Goal: Task Accomplishment & Management: Complete application form

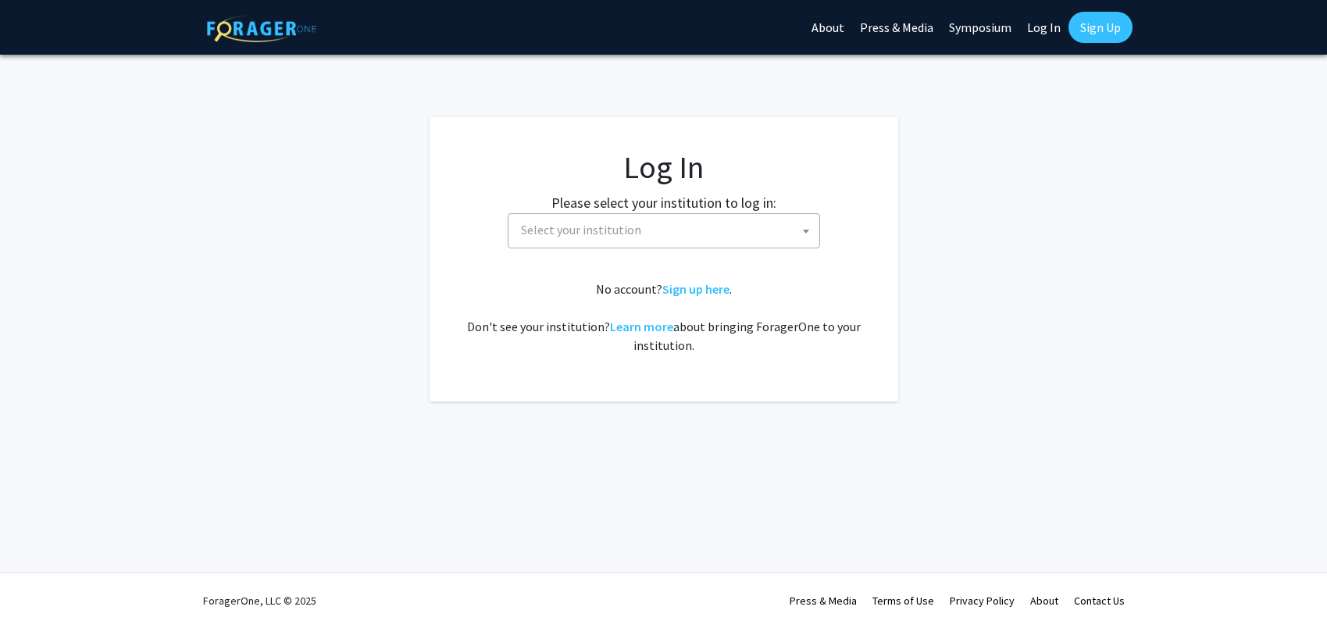
select select
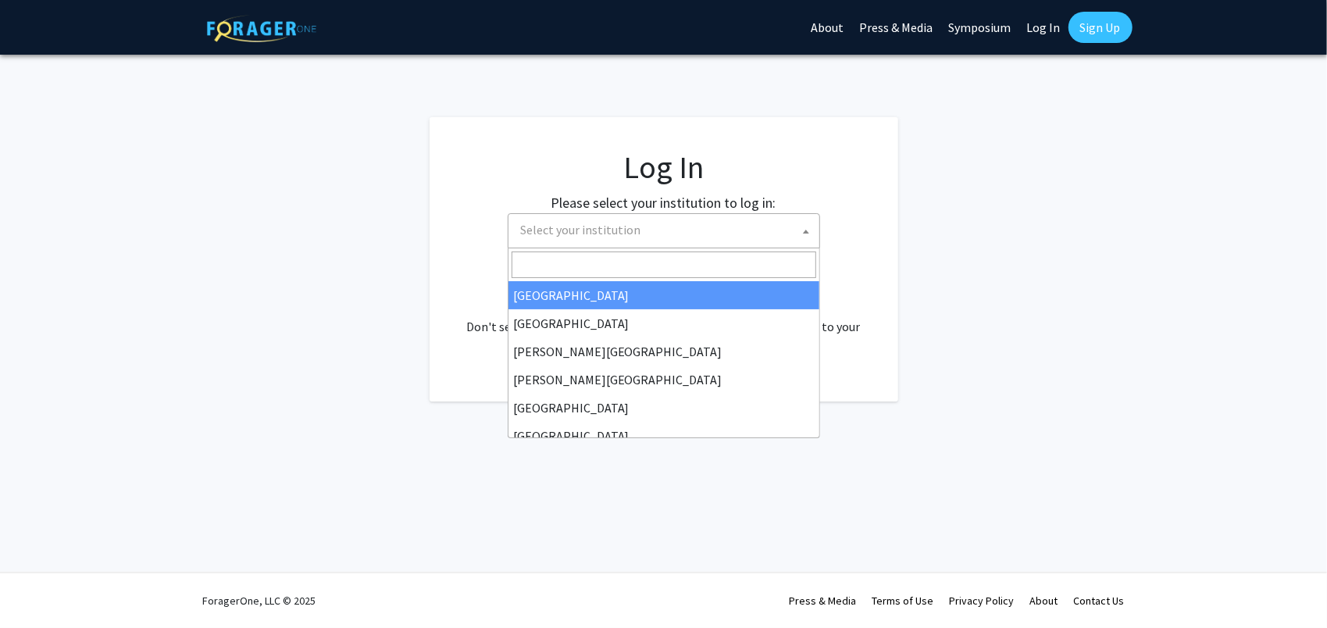
click at [734, 239] on span "Select your institution" at bounding box center [667, 230] width 305 height 32
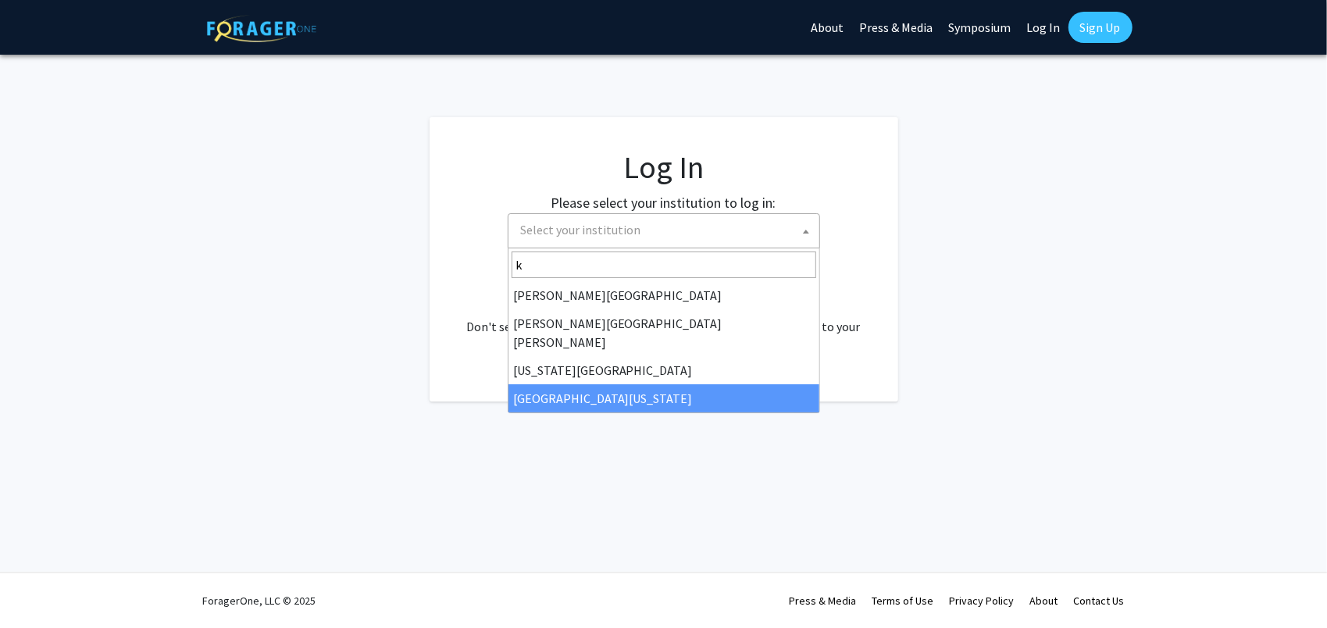
type input "k"
select select "13"
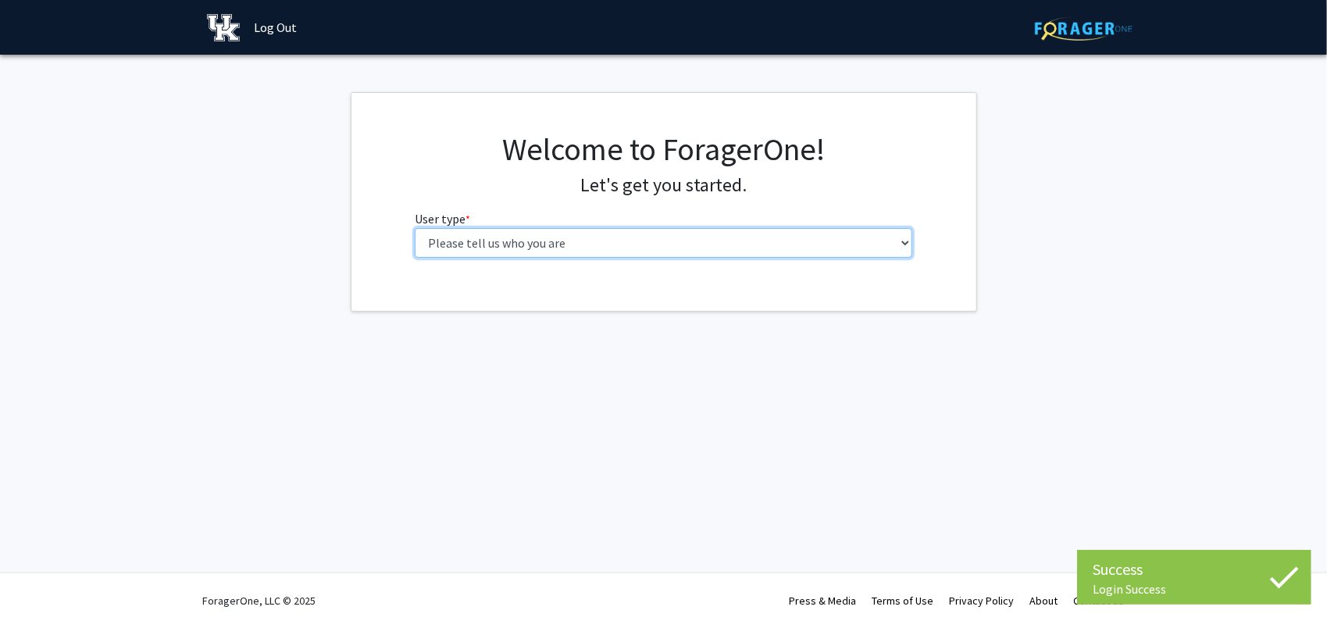
click at [508, 238] on select "Please tell us who you are Undergraduate Student Master's Student Doctoral Cand…" at bounding box center [663, 243] width 497 height 30
select select "1: undergrad"
click at [415, 228] on select "Please tell us who you are Undergraduate Student Master's Student Doctoral Cand…" at bounding box center [663, 243] width 497 height 30
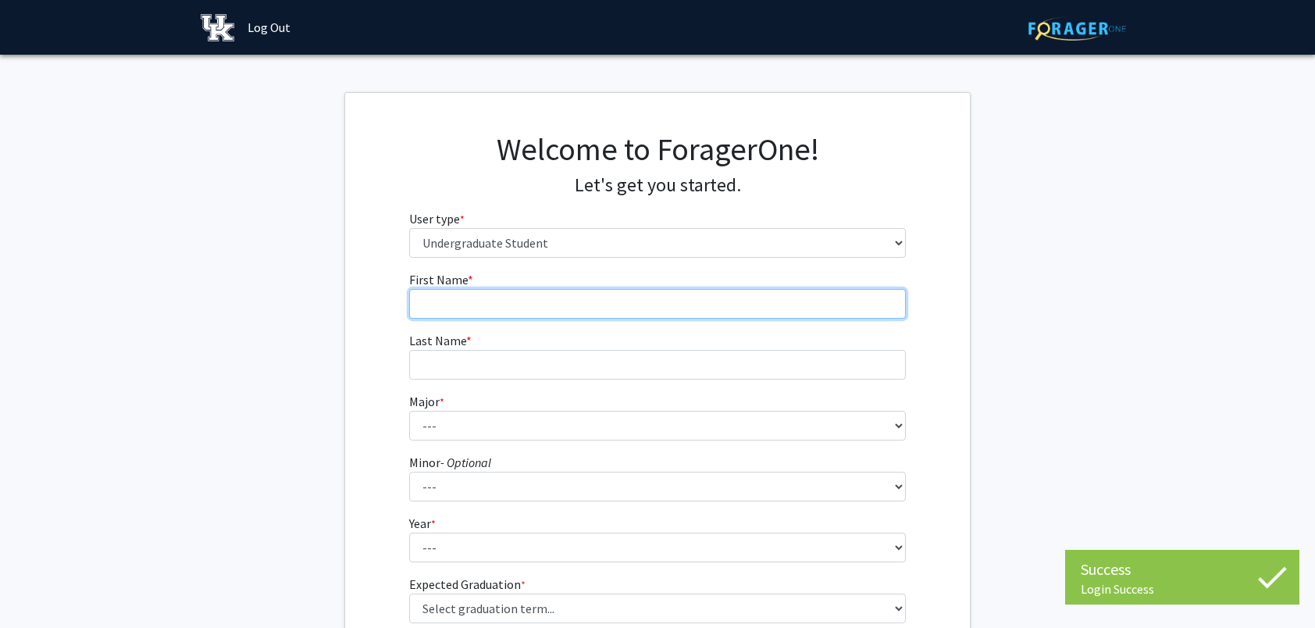
click at [437, 312] on input "First Name * required" at bounding box center [657, 304] width 497 height 30
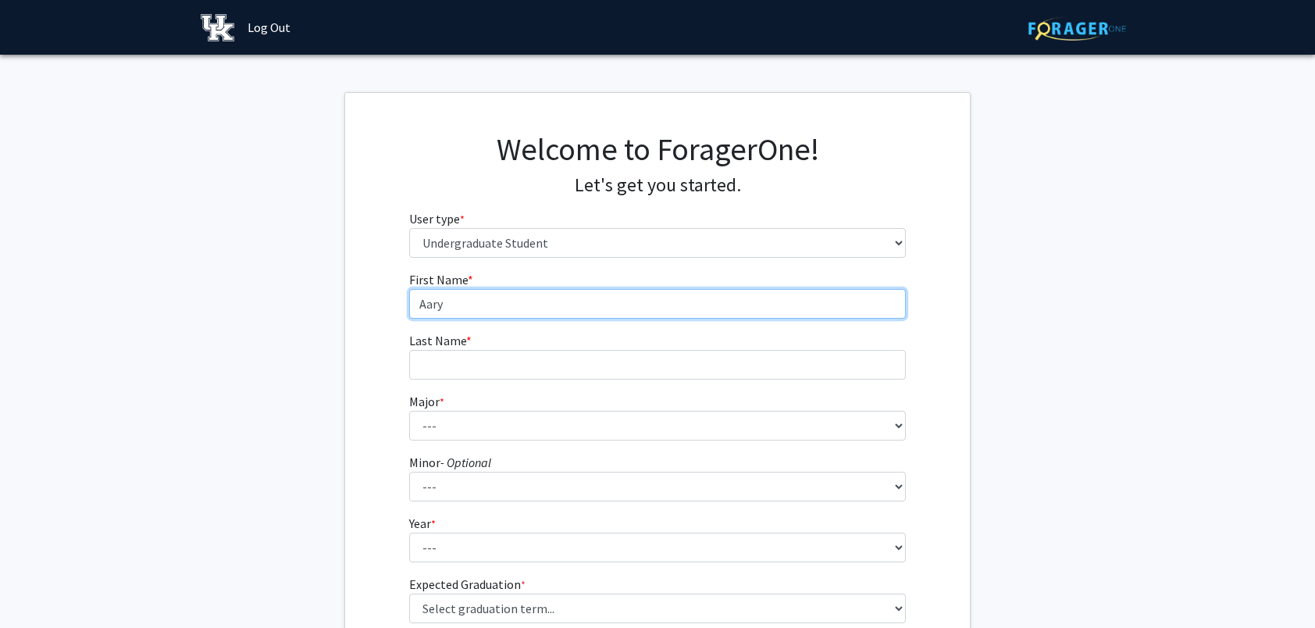
type input "Aary"
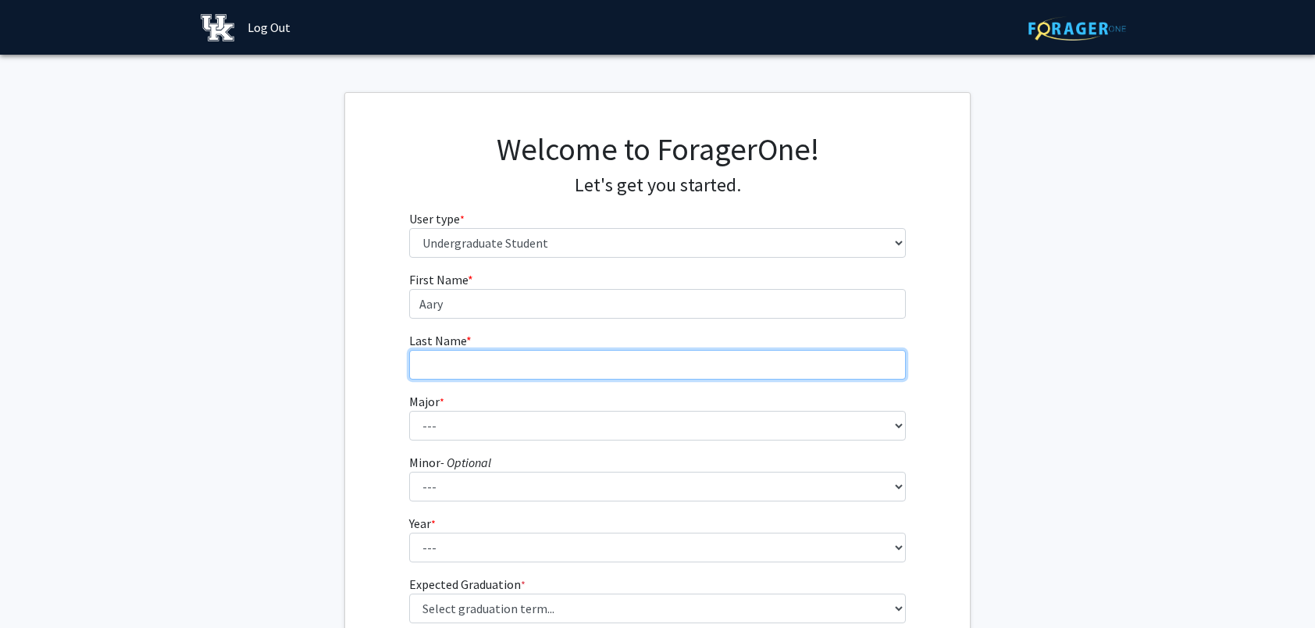
click at [439, 361] on input "Last Name * required" at bounding box center [657, 365] width 497 height 30
type input "Patel"
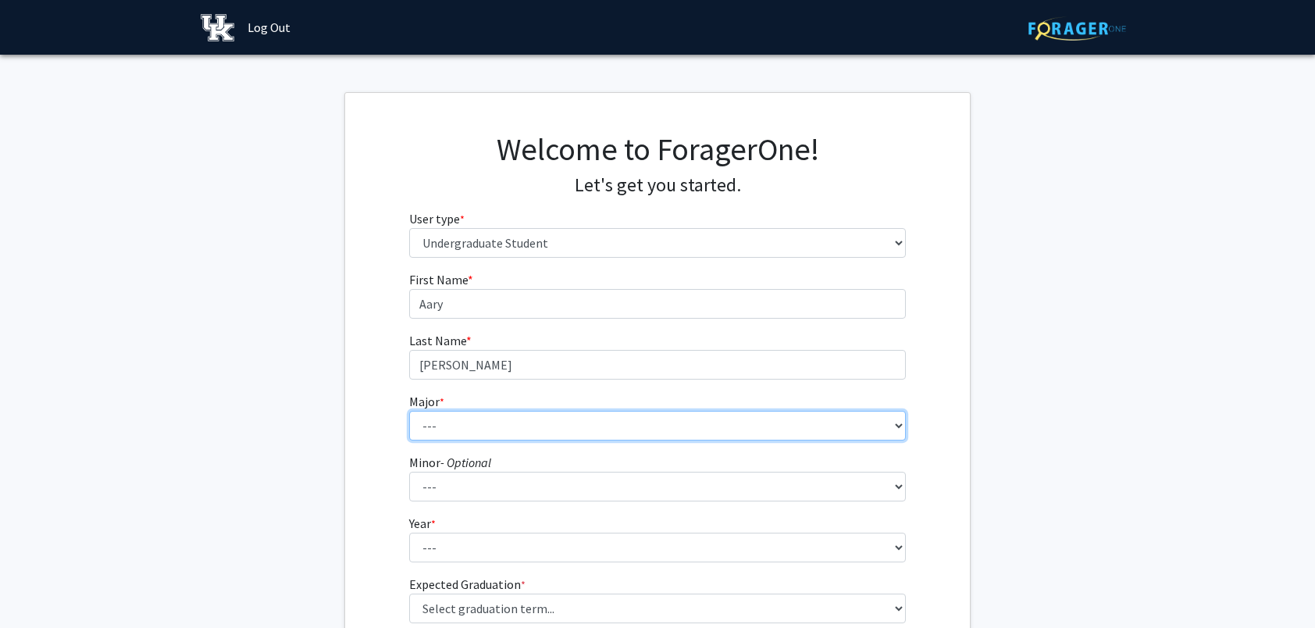
click at [429, 437] on select "--- Accounting Aerospace Engineering African American & Africana Studies Agricu…" at bounding box center [657, 426] width 497 height 30
select select "29: 866"
click at [409, 411] on select "--- Accounting Aerospace Engineering African American & Africana Studies Agricu…" at bounding box center [657, 426] width 497 height 30
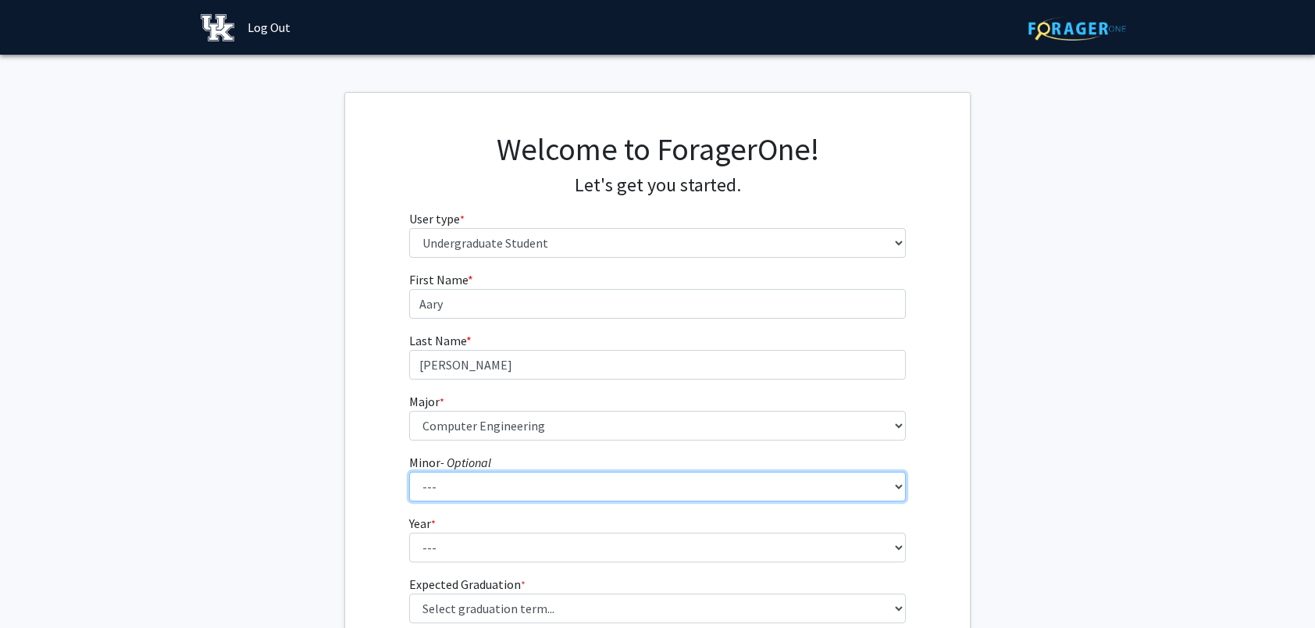
click at [458, 495] on select "--- African American & Africana Studies Agricultural Economics American Studies…" at bounding box center [657, 487] width 497 height 30
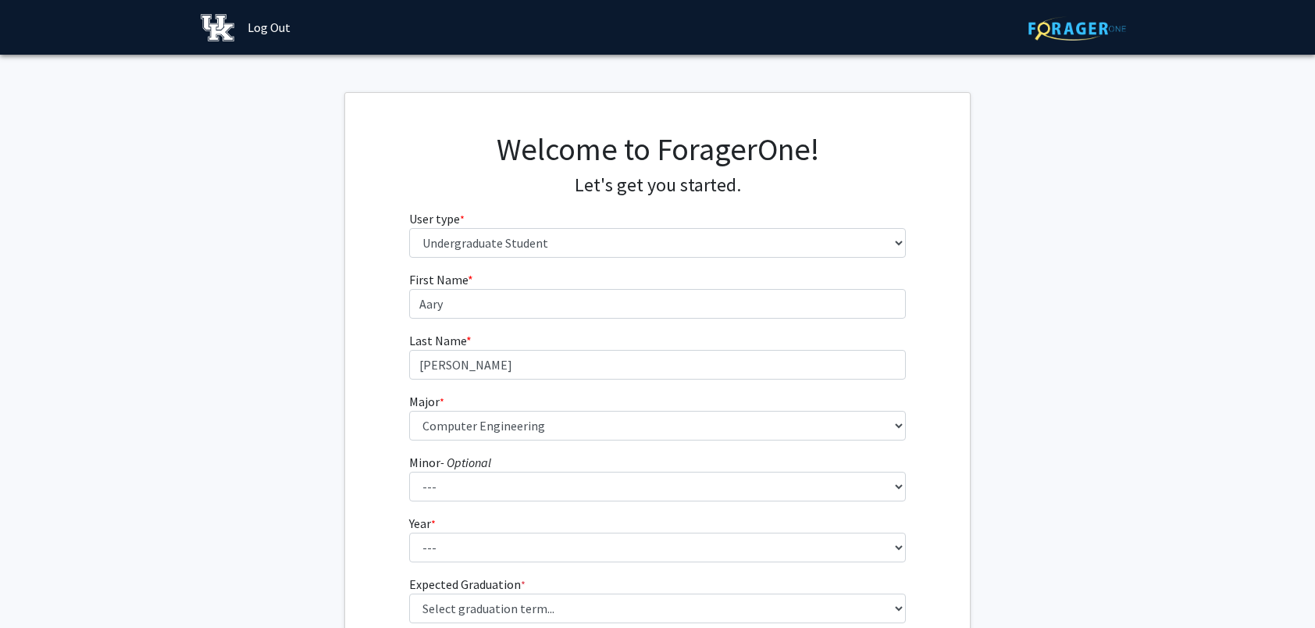
click at [326, 457] on fg-get-started "Welcome to ForagerOne! Let's get you started. User type * required Please tell …" at bounding box center [657, 397] width 1315 height 611
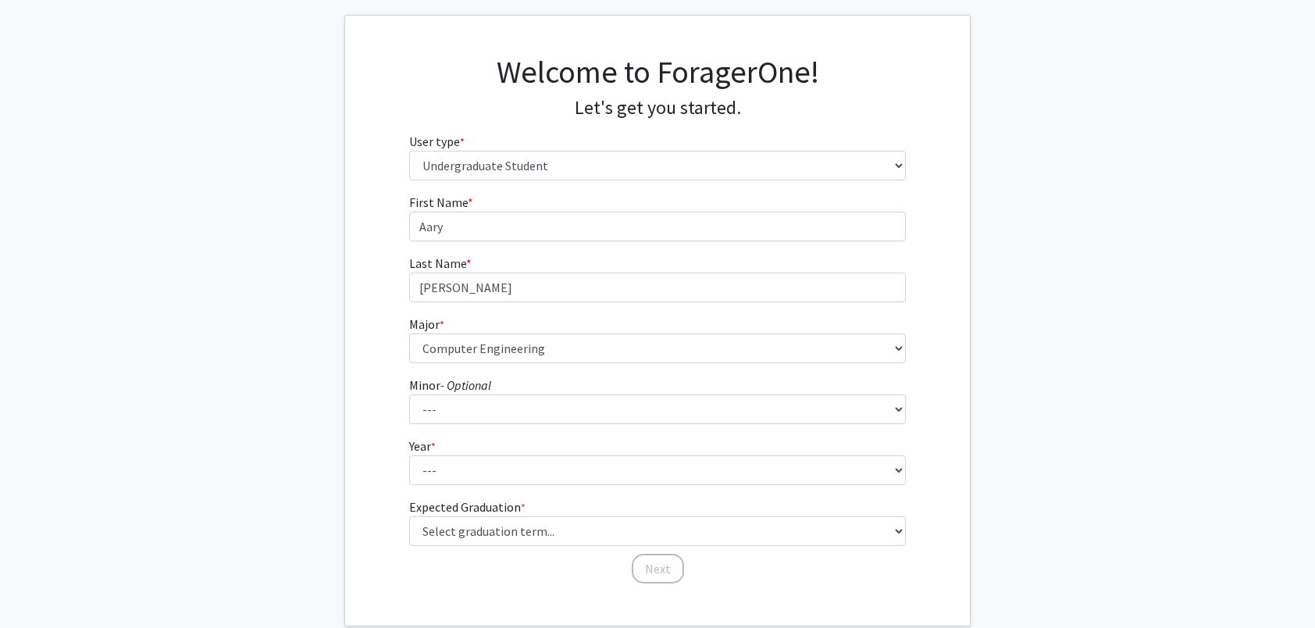
scroll to position [78, 0]
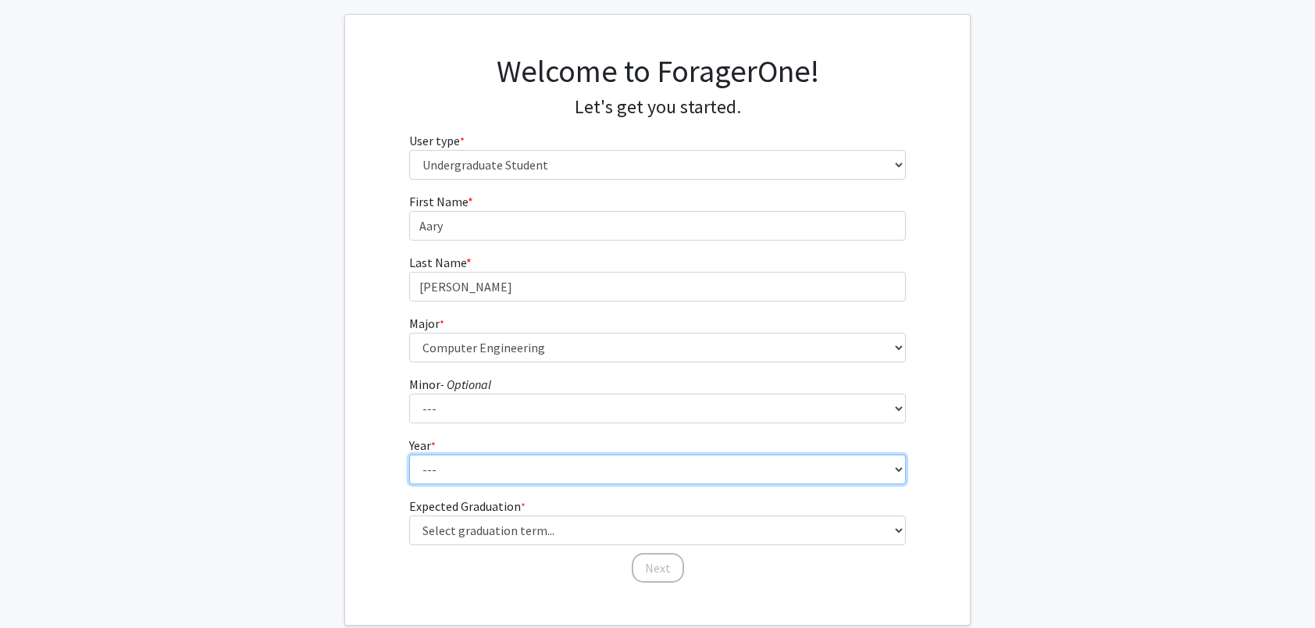
click at [459, 465] on select "--- First-year Sophomore Junior Senior Postbaccalaureate Certificate" at bounding box center [657, 469] width 497 height 30
select select "2: sophomore"
click at [409, 454] on select "--- First-year Sophomore Junior Senior Postbaccalaureate Certificate" at bounding box center [657, 469] width 497 height 30
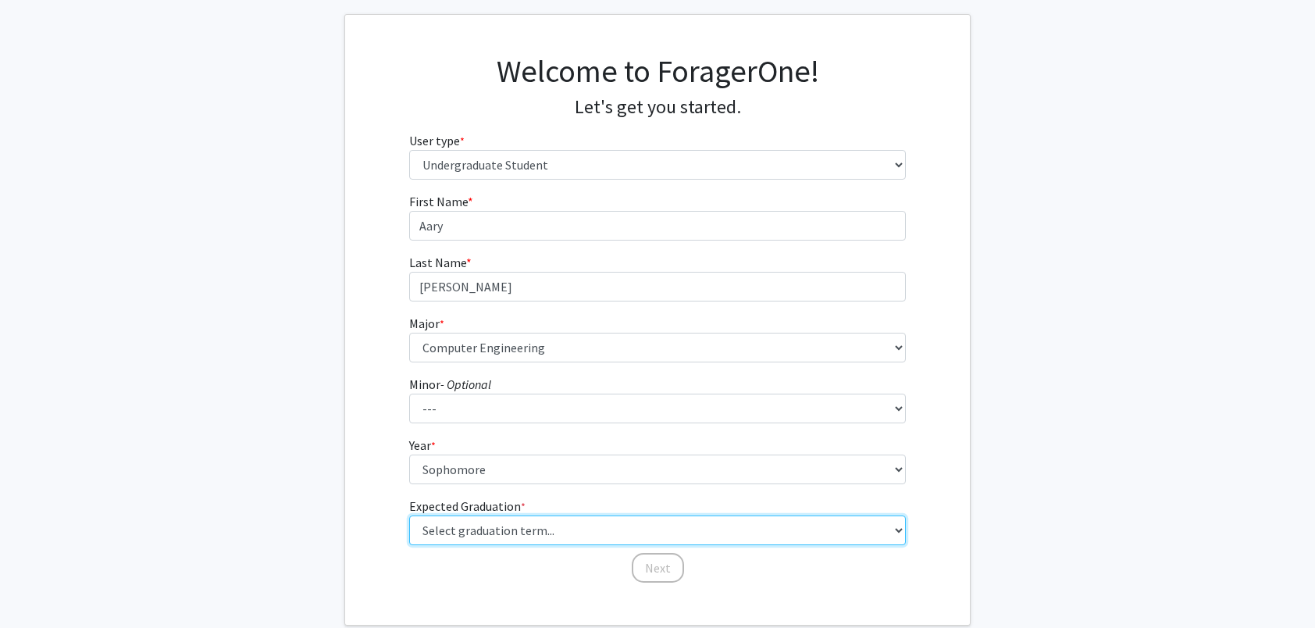
click at [465, 534] on select "Select graduation term... Spring 2025 Summer 2025 Fall 2025 Winter 2025 Spring …" at bounding box center [657, 530] width 497 height 30
select select "19: fall_2029"
click at [409, 515] on select "Select graduation term... Spring 2025 Summer 2025 Fall 2025 Winter 2025 Spring …" at bounding box center [657, 530] width 497 height 30
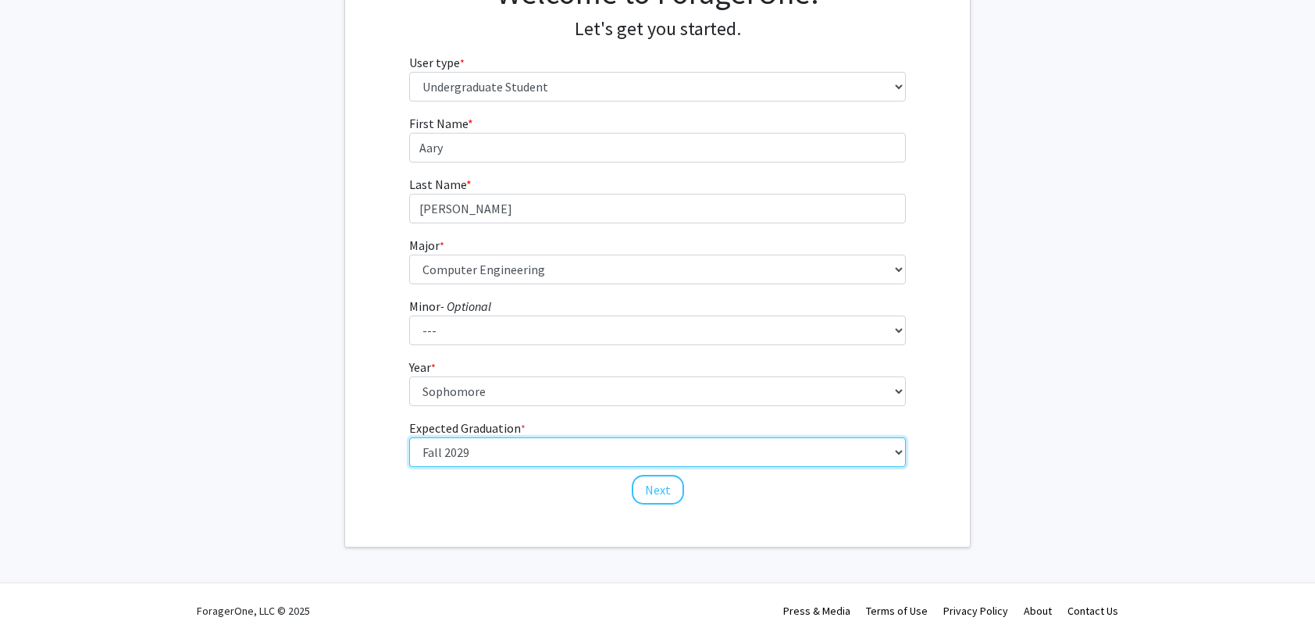
scroll to position [166, 0]
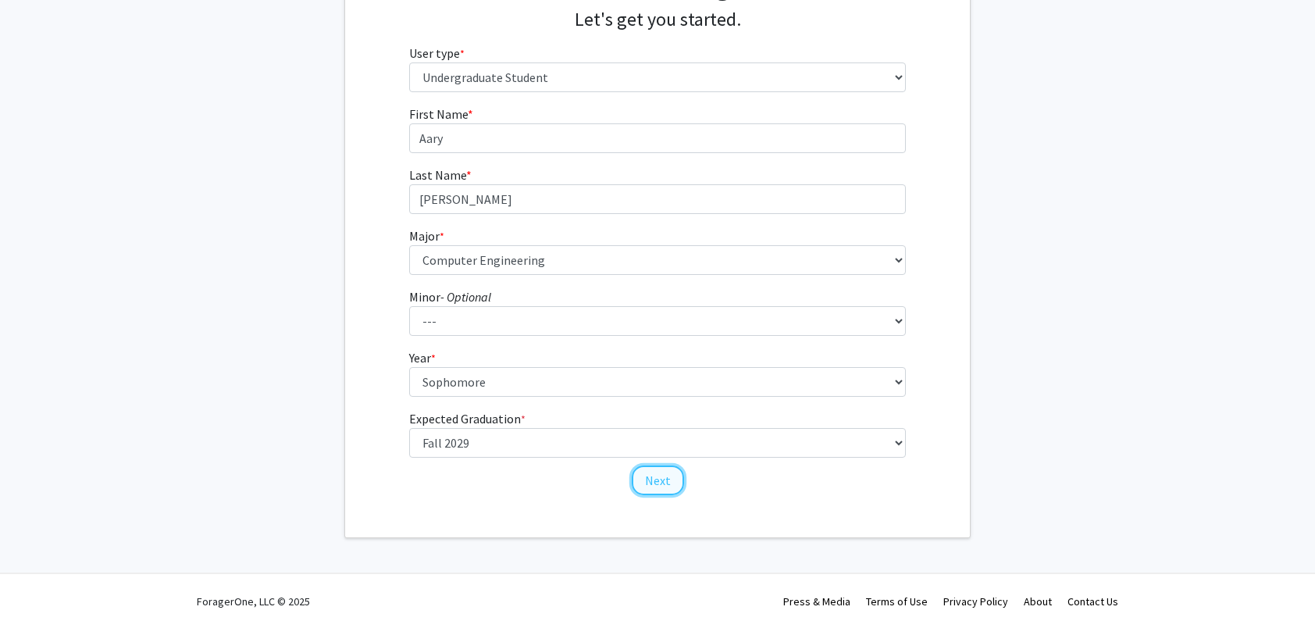
click at [668, 490] on button "Next" at bounding box center [658, 480] width 52 height 30
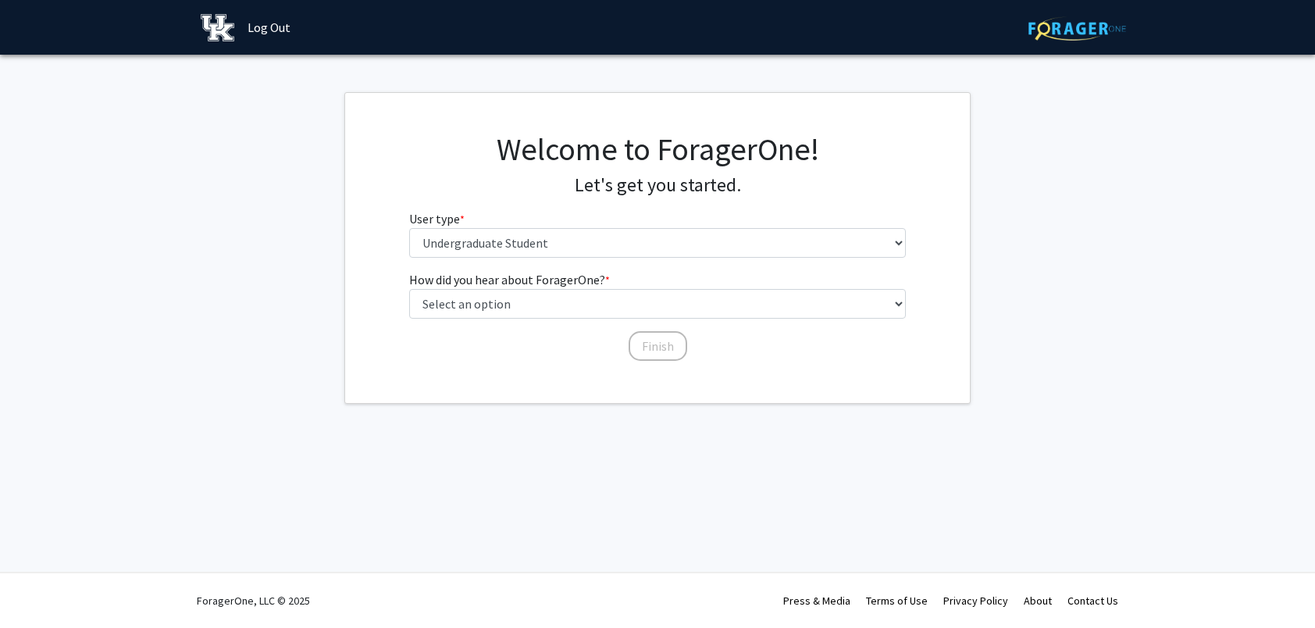
scroll to position [0, 0]
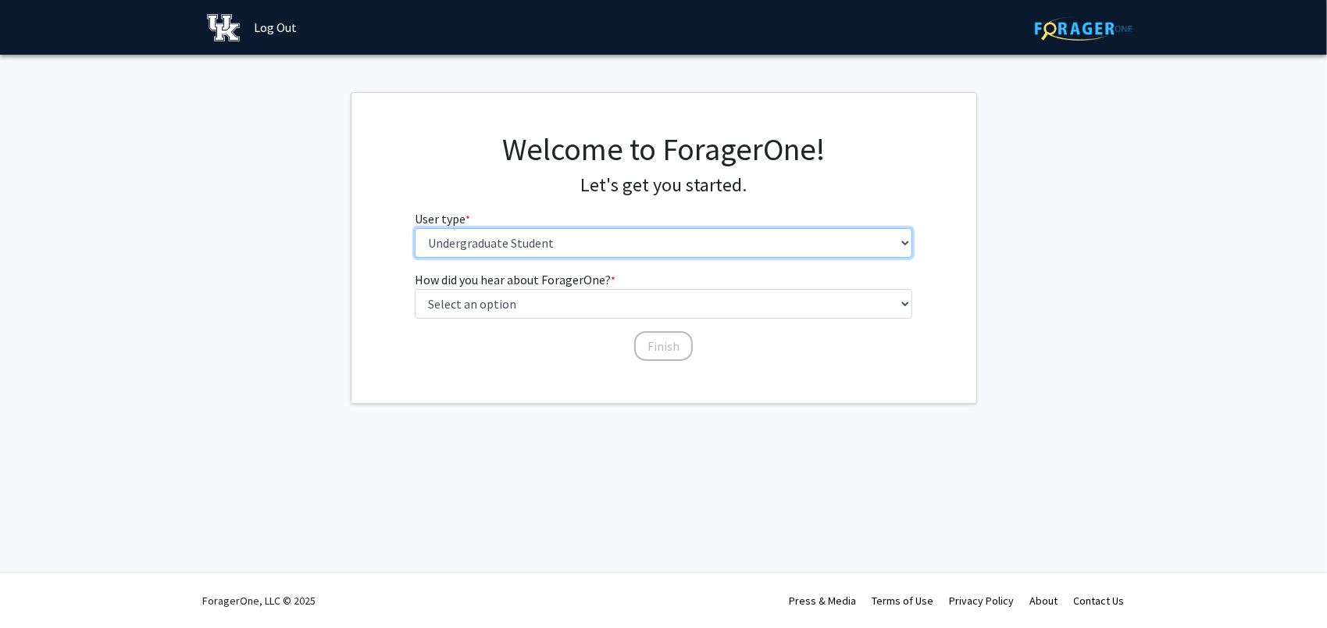
click at [533, 254] on select "Please tell us who you are Undergraduate Student Master's Student Doctoral Cand…" at bounding box center [663, 243] width 497 height 30
click at [415, 228] on select "Please tell us who you are Undergraduate Student Master's Student Doctoral Cand…" at bounding box center [663, 243] width 497 height 30
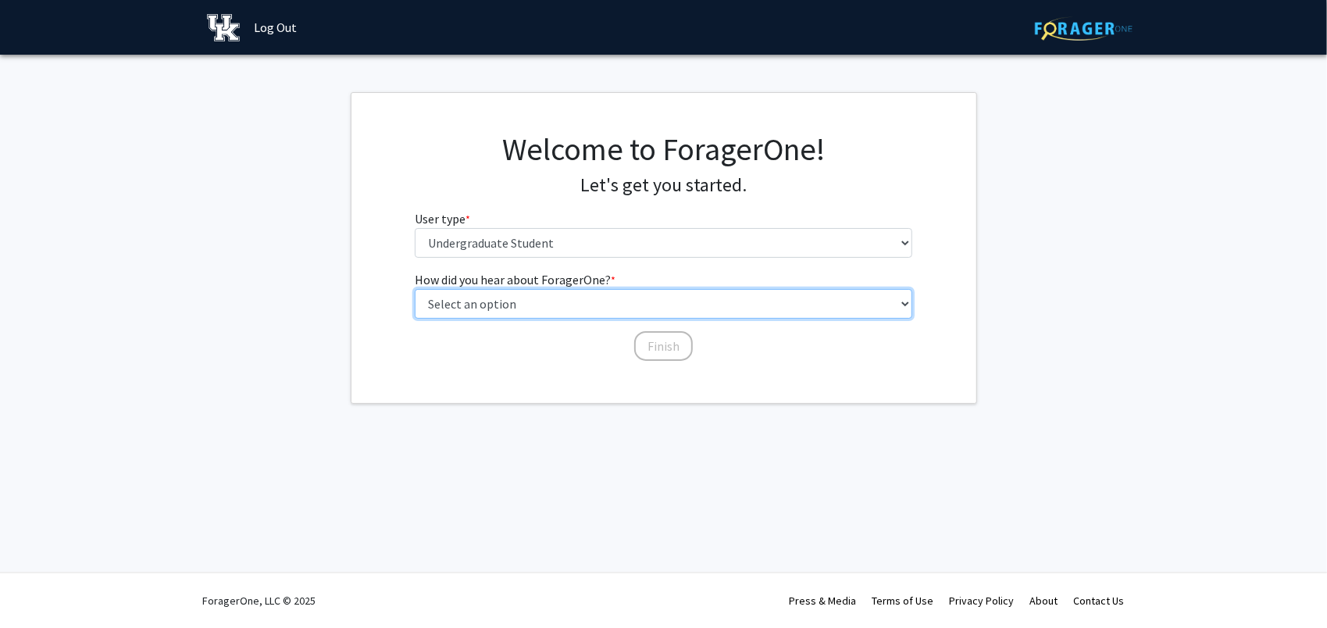
click at [521, 294] on select "Select an option Peer/student recommendation Faculty/staff recommendation Unive…" at bounding box center [663, 304] width 497 height 30
select select "1: peer_recommendation"
click at [415, 289] on select "Select an option Peer/student recommendation Faculty/staff recommendation Unive…" at bounding box center [663, 304] width 497 height 30
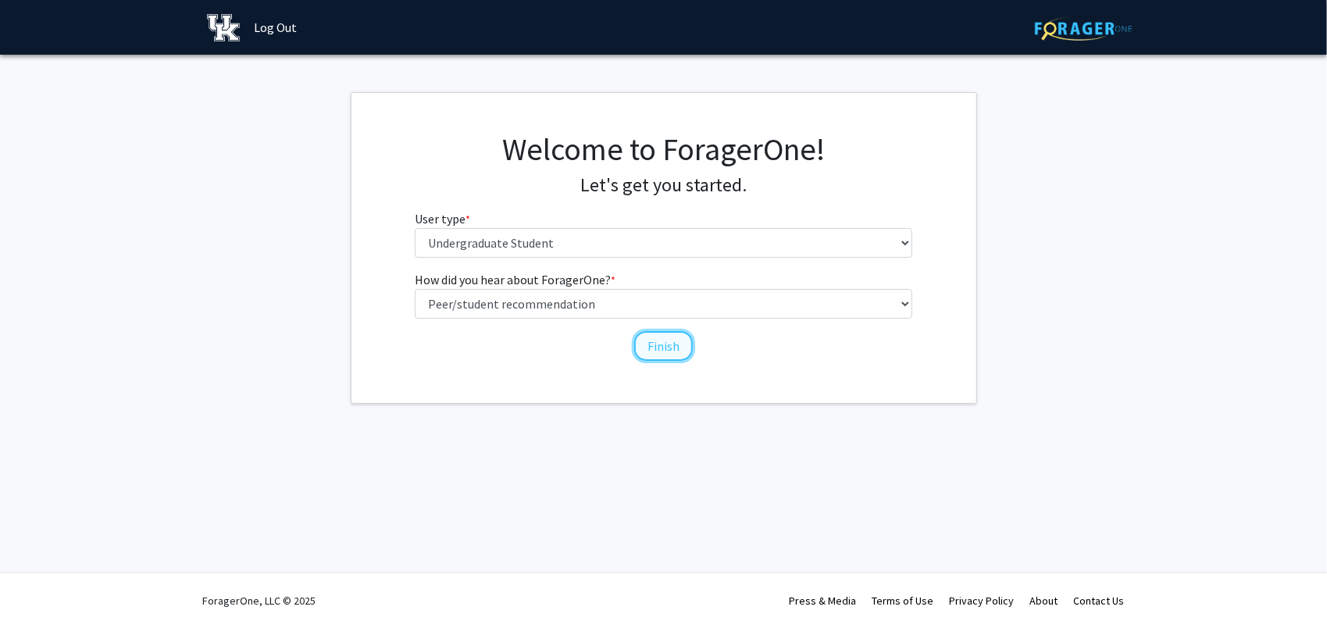
click at [651, 350] on button "Finish" at bounding box center [663, 346] width 59 height 30
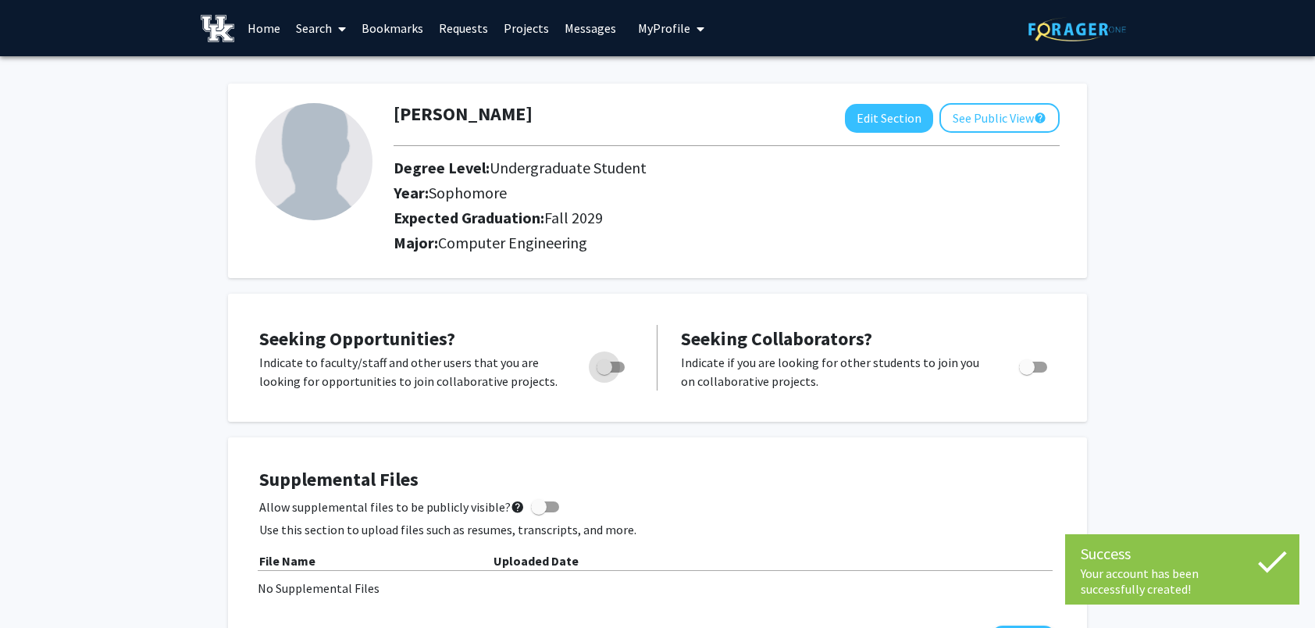
click at [604, 373] on span "Toggle" at bounding box center [605, 367] width 16 height 16
click at [604, 373] on input "Are you actively seeking opportunities?" at bounding box center [604, 372] width 1 height 1
checkbox input "true"
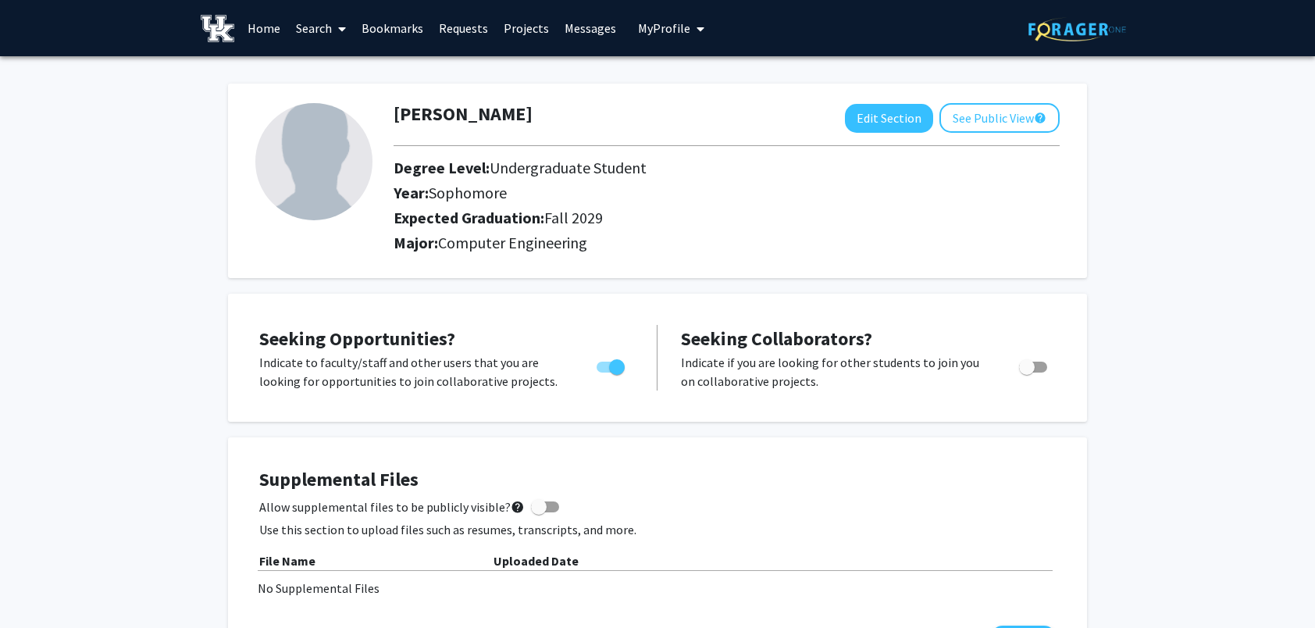
click at [1029, 363] on span "Toggle" at bounding box center [1027, 367] width 16 height 16
click at [1027, 372] on input "Would you like to receive other student requests to work with you?" at bounding box center [1026, 372] width 1 height 1
checkbox input "true"
click at [1002, 119] on button "See Public View help" at bounding box center [999, 118] width 120 height 30
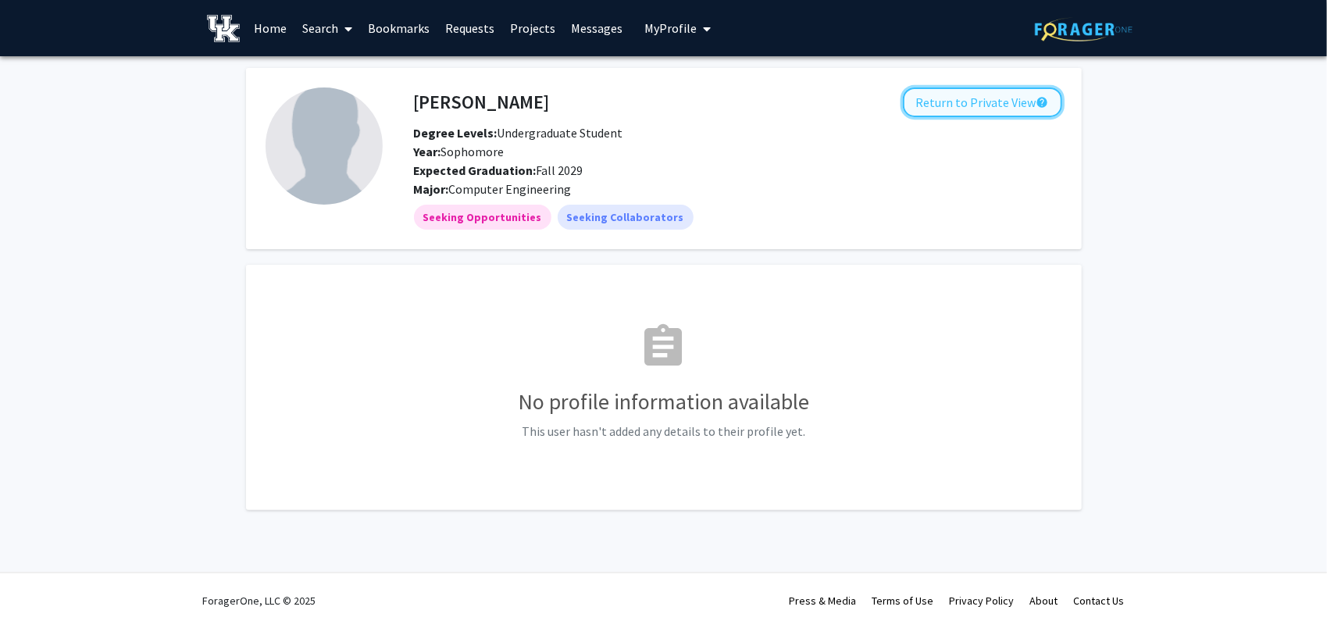
click at [1007, 106] on button "Return to Private View help" at bounding box center [982, 102] width 159 height 30
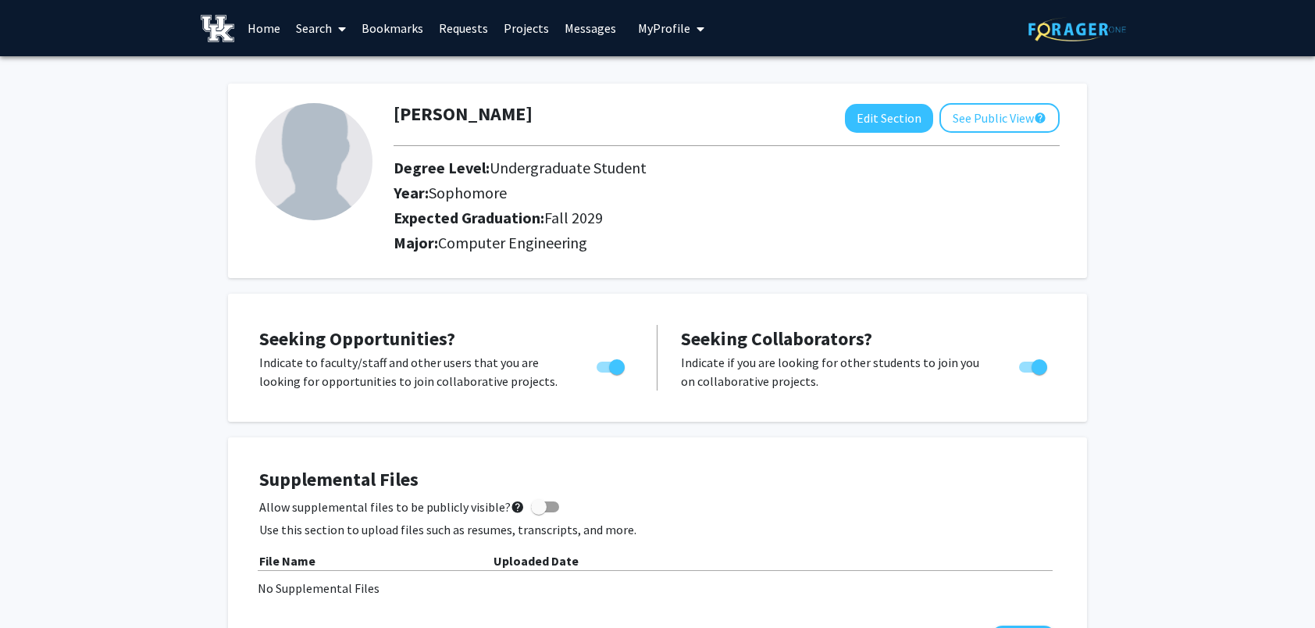
click at [266, 24] on link "Home" at bounding box center [264, 28] width 48 height 55
